Goal: Find specific page/section: Find specific page/section

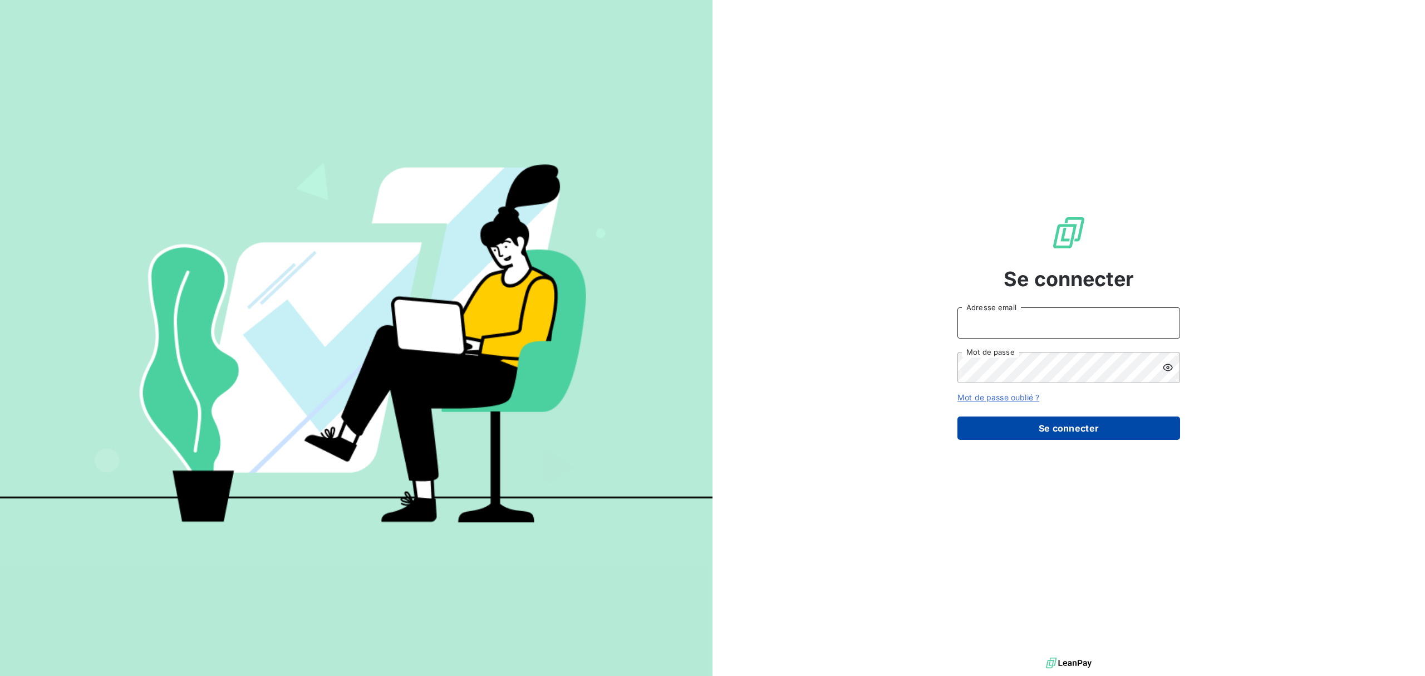
type input "[EMAIL_ADDRESS][DOMAIN_NAME]"
click at [1054, 426] on button "Se connecter" at bounding box center [1068, 427] width 223 height 23
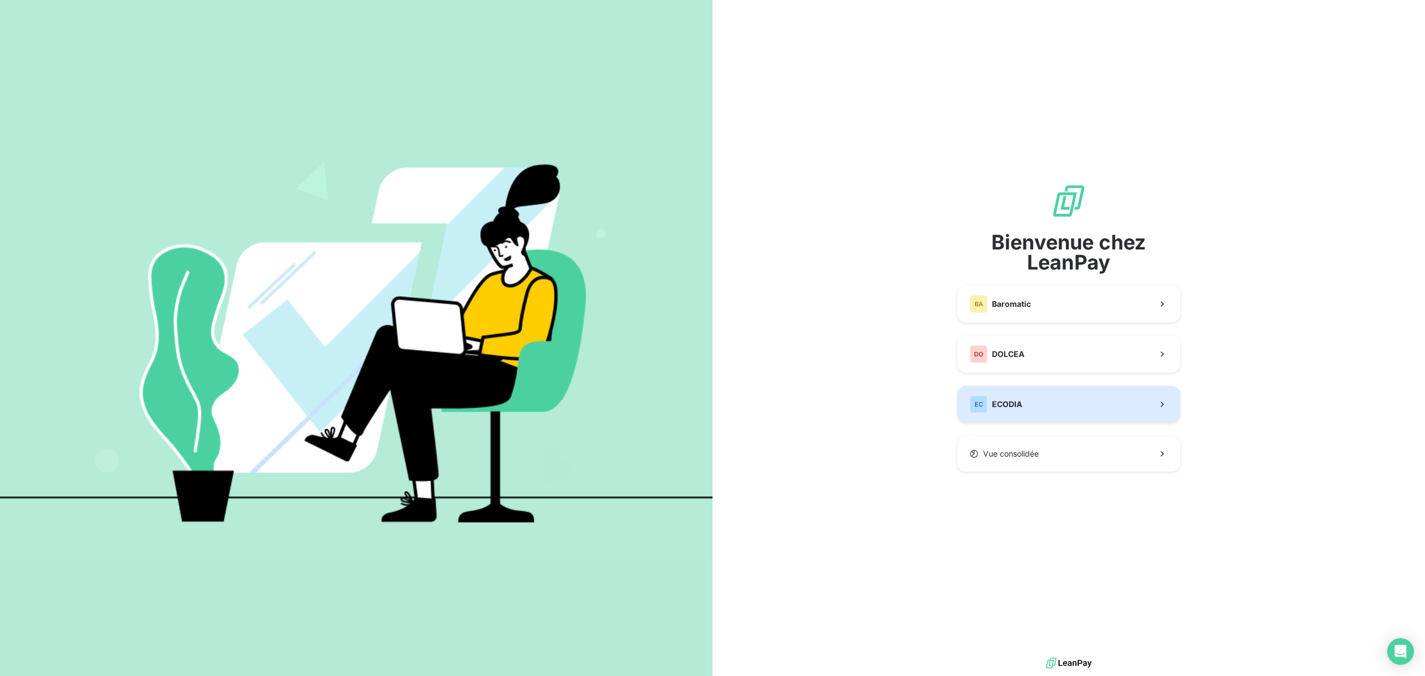
click at [1010, 413] on button "EC ECODIA" at bounding box center [1068, 404] width 223 height 37
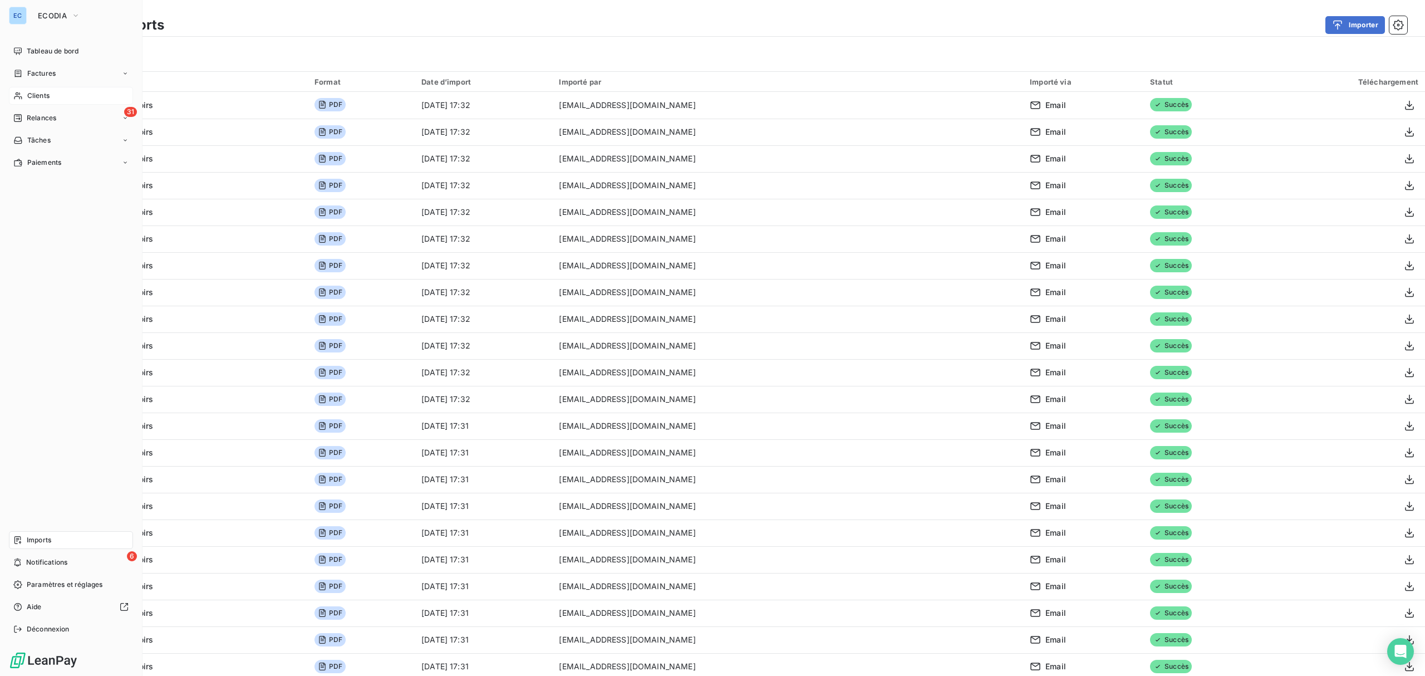
click at [49, 90] on div "Clients" at bounding box center [71, 96] width 124 height 18
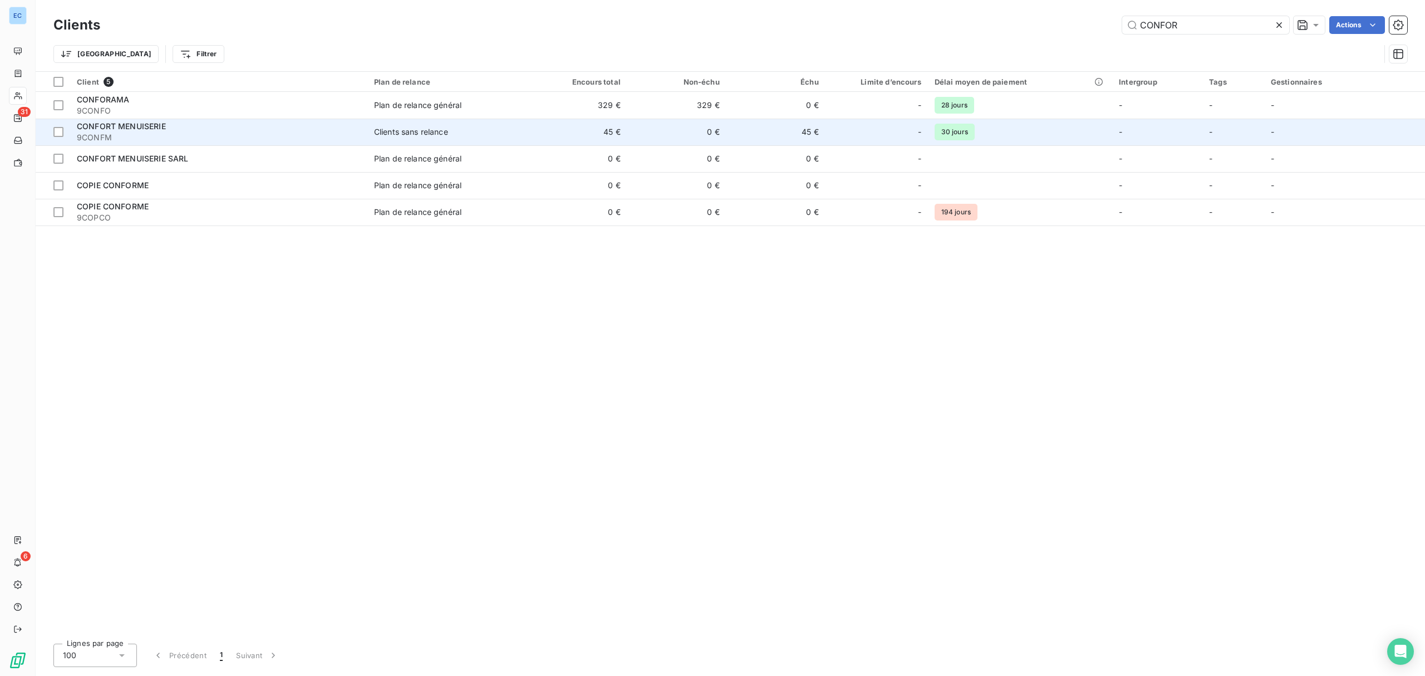
type input "CONFOR"
click at [459, 134] on span "Clients sans relance" at bounding box center [448, 131] width 148 height 11
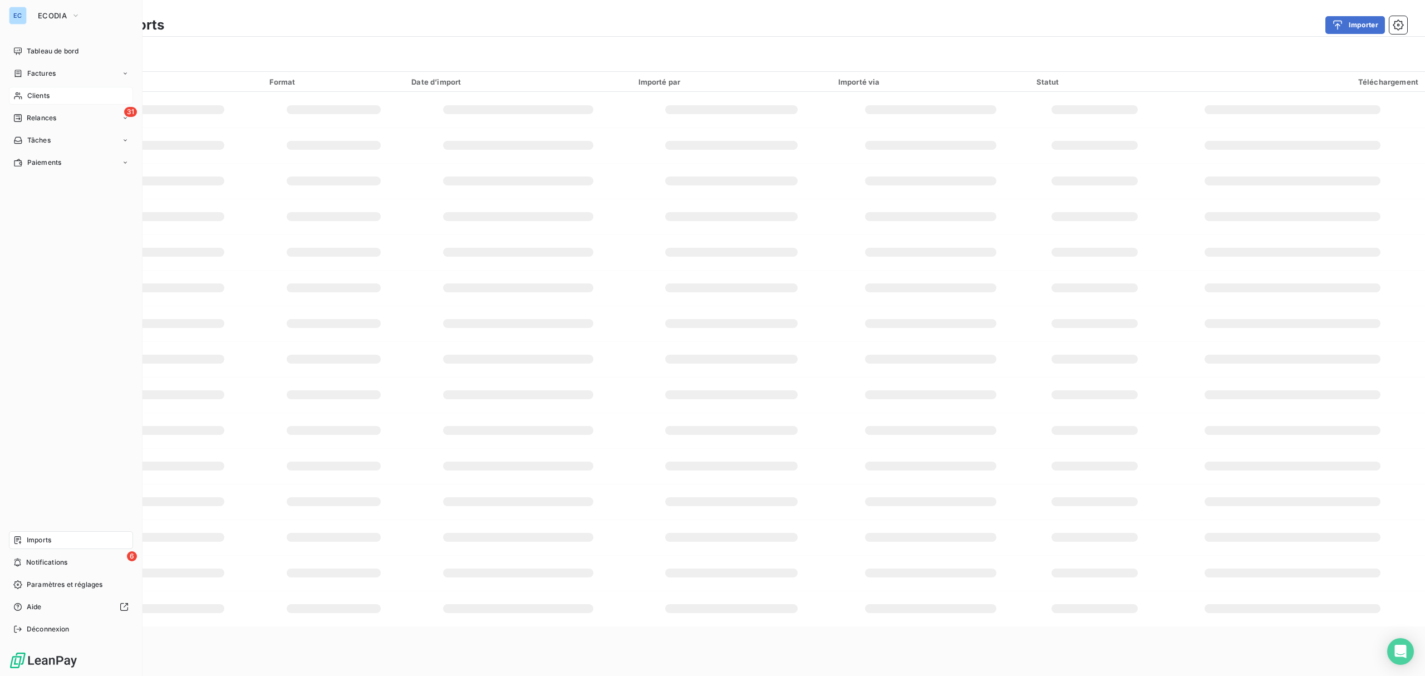
click at [47, 92] on span "Clients" at bounding box center [38, 96] width 22 height 10
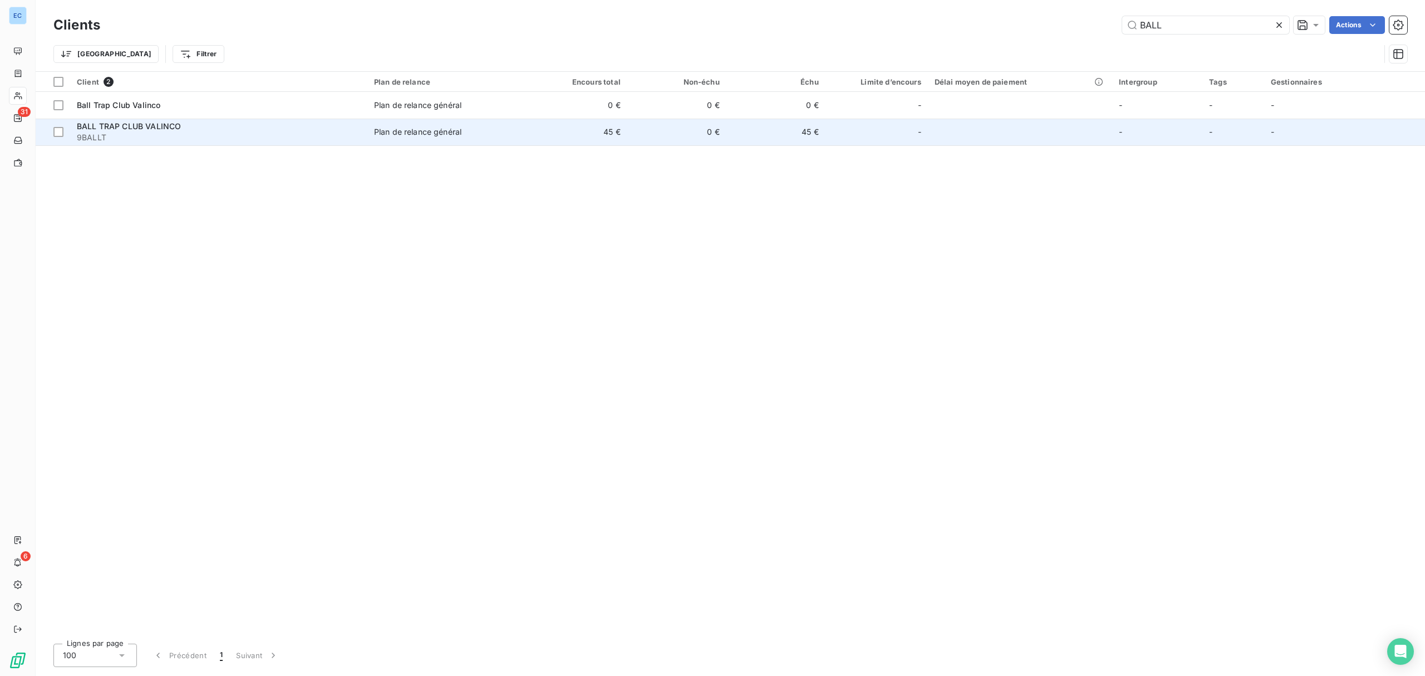
type input "BALL"
click at [646, 127] on td "0 €" at bounding box center [676, 132] width 99 height 27
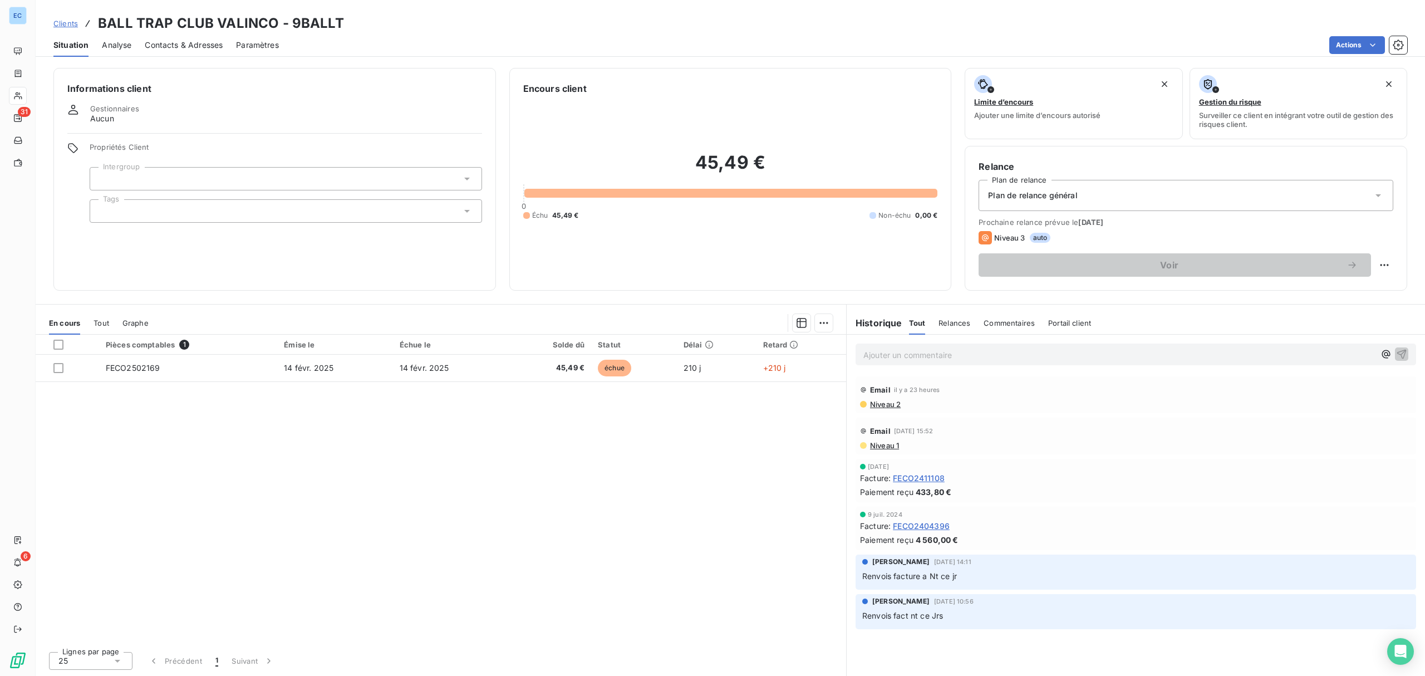
click at [965, 331] on div "Relances" at bounding box center [954, 322] width 32 height 23
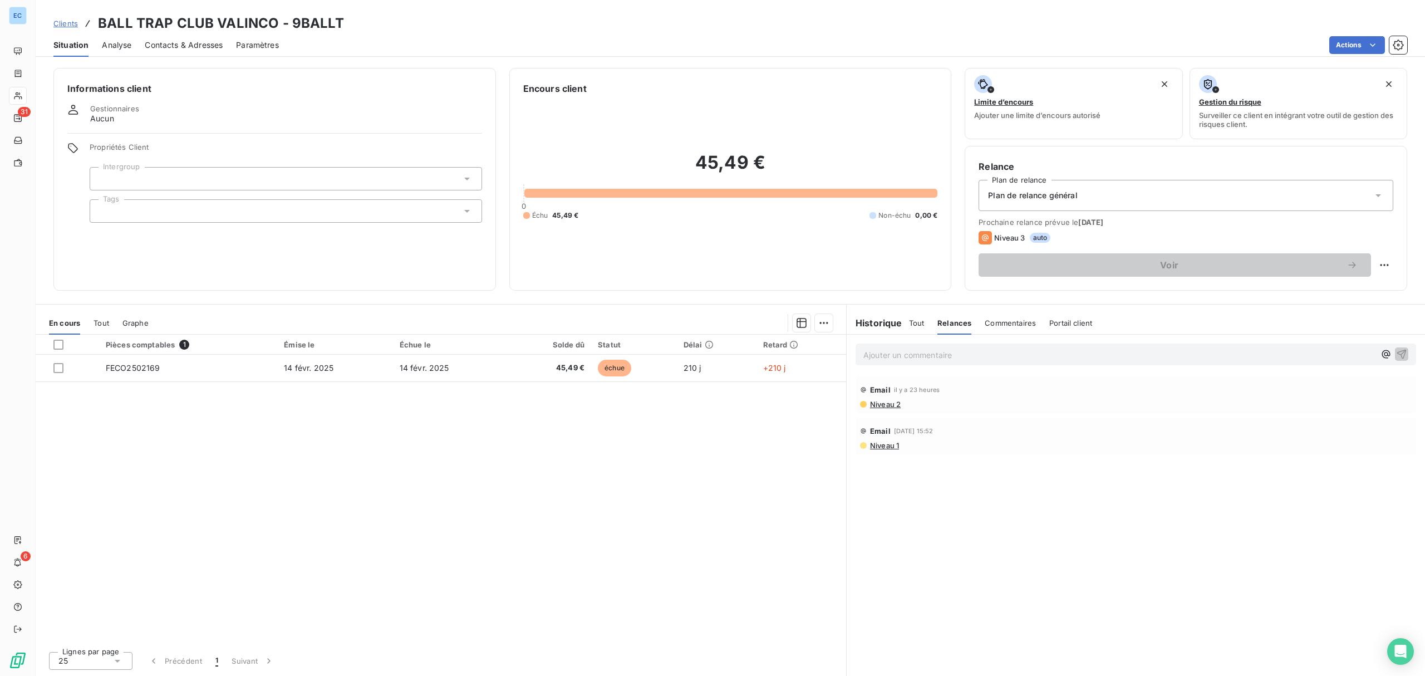
click at [916, 324] on span "Tout" at bounding box center [917, 322] width 16 height 9
